Goal: Check status: Check status

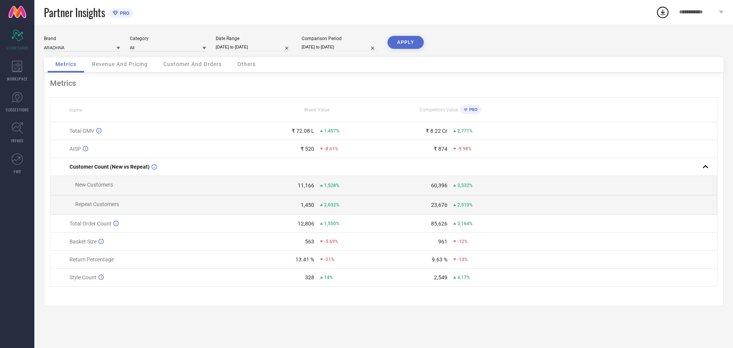
select select "8"
select select "2025"
select select "9"
select select "2025"
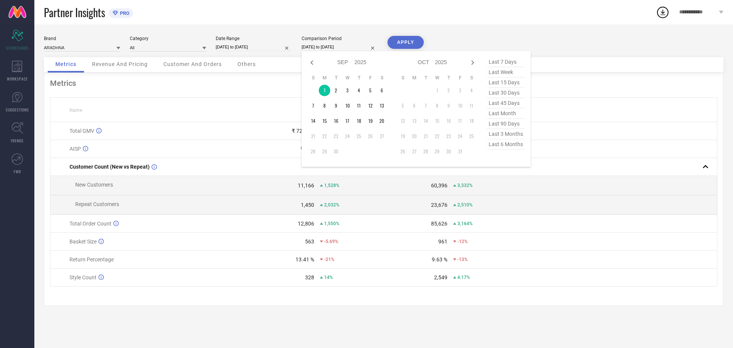
click at [332, 47] on input "[DATE] to [DATE]" at bounding box center [339, 47] width 76 height 8
click at [325, 90] on td "1" at bounding box center [324, 90] width 11 height 11
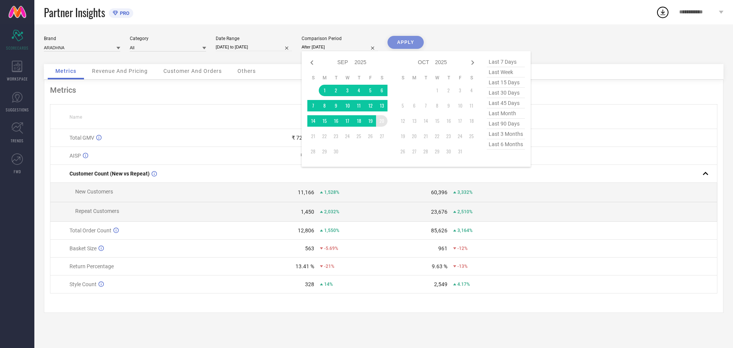
type input "[DATE] to [DATE]"
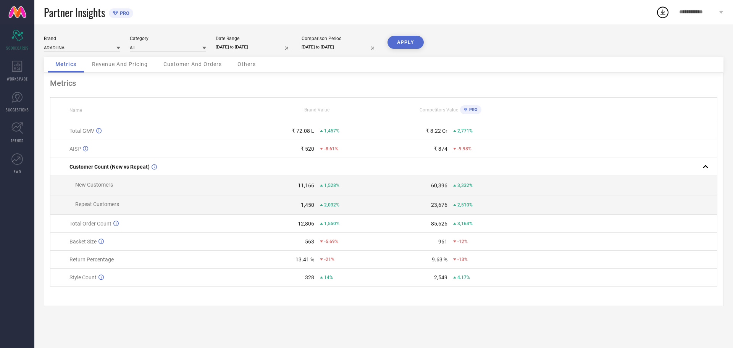
click at [409, 44] on button "APPLY" at bounding box center [405, 42] width 36 height 13
